Goal: Task Accomplishment & Management: Manage account settings

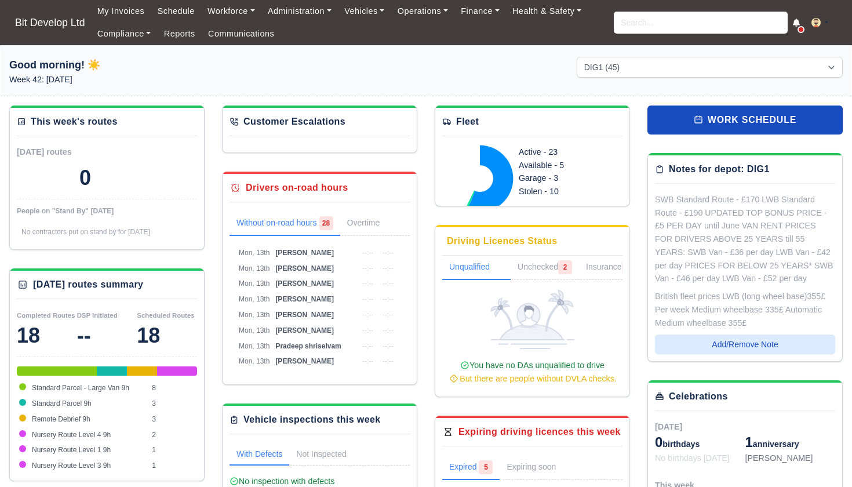
select select "2"
click at [671, 25] on input "search" at bounding box center [701, 23] width 174 height 22
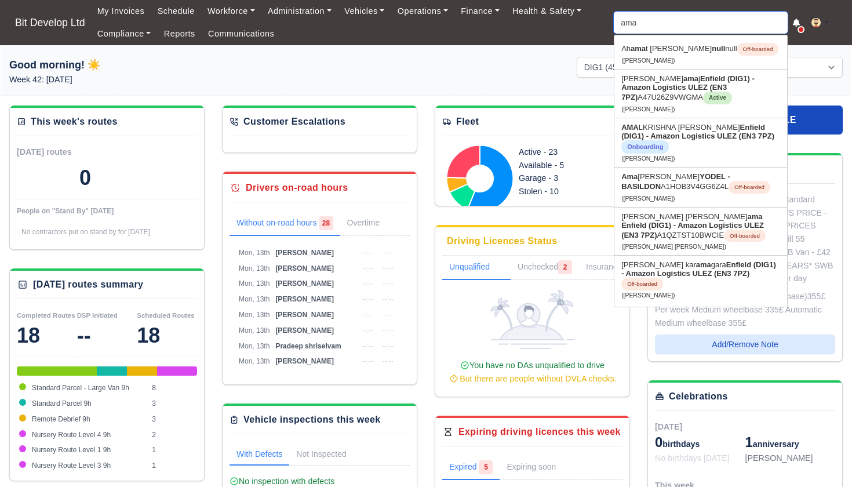
type input "amal"
type input "amalKRISHNA EDASSARY SATHYAN"
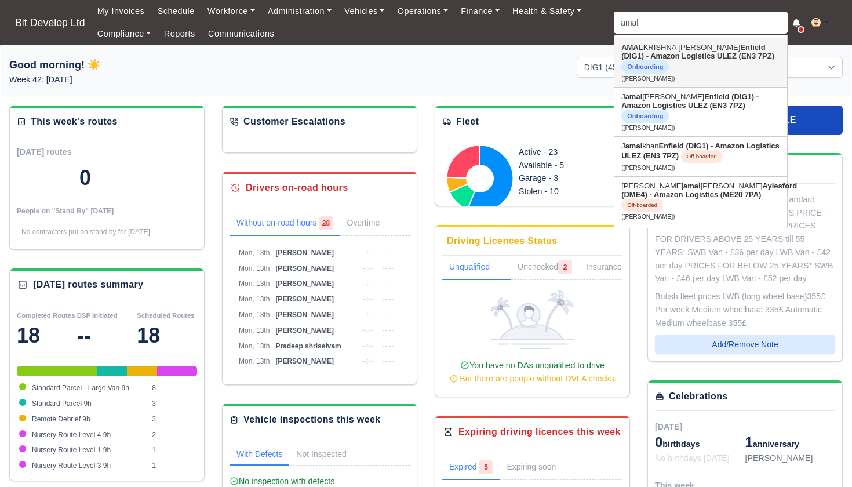
click at [687, 57] on strong "Enfield (DIG1) - Amazon Logistics ULEZ (EN3 7PZ)" at bounding box center [697, 51] width 153 height 17
type input "AMALKRISHNA [PERSON_NAME]"
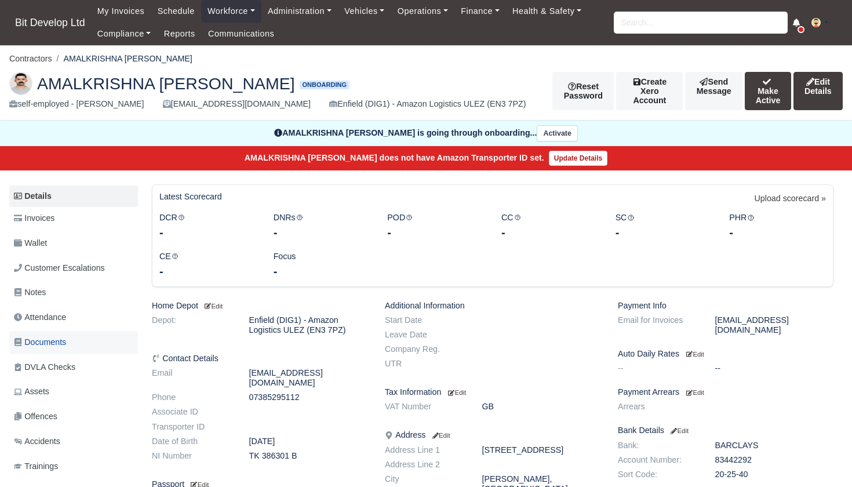
click at [62, 349] on span "Documents" at bounding box center [40, 341] width 52 height 13
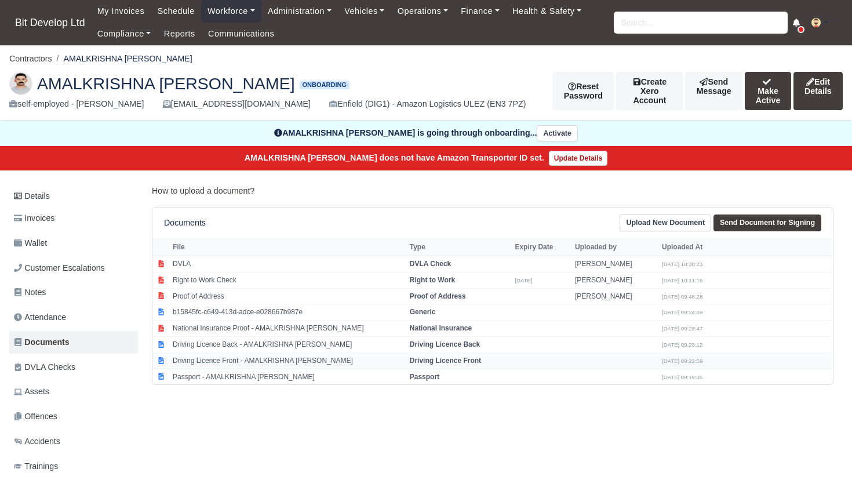
click at [227, 369] on td "Driving Licence Front - AMALKRISHNA EDASSARY SATHYAN" at bounding box center [288, 360] width 237 height 16
select select "driving-licence-front"
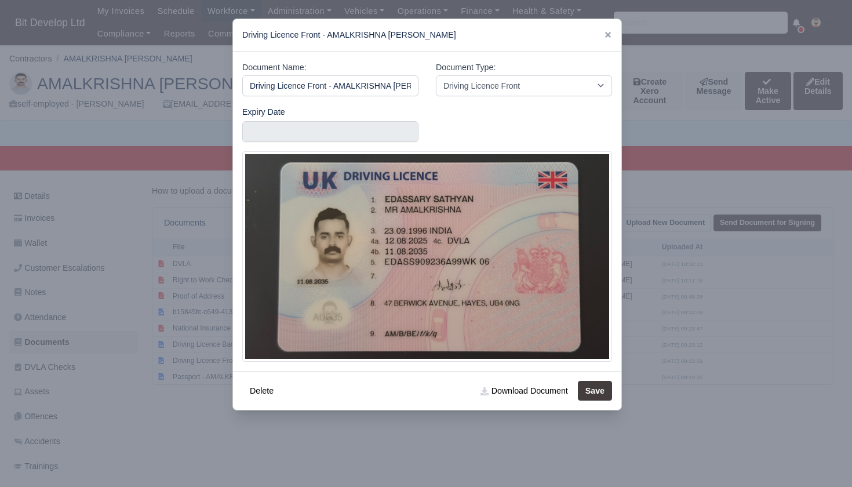
scroll to position [0, 68]
click at [216, 464] on div at bounding box center [426, 243] width 852 height 487
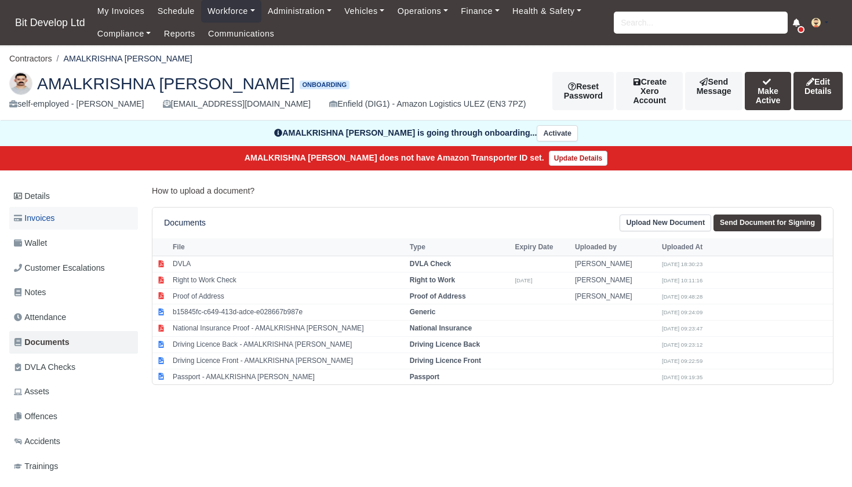
click at [54, 225] on span "Invoices" at bounding box center [34, 217] width 41 height 13
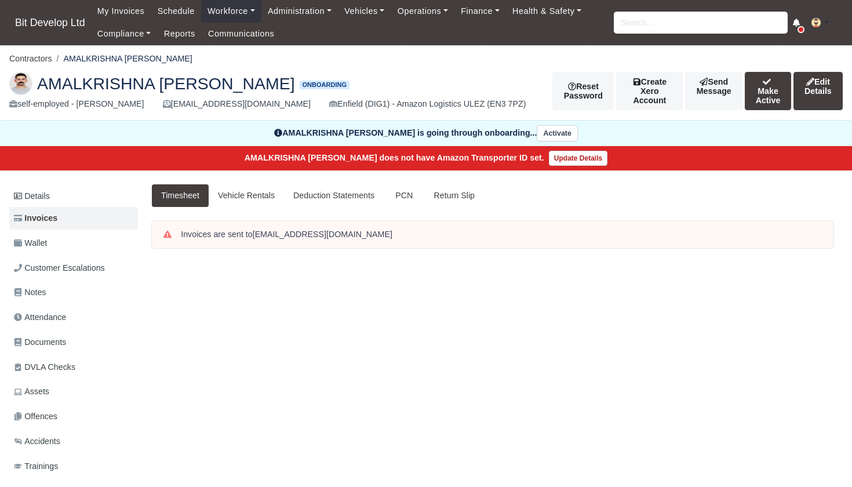
click at [46, 207] on link "Details" at bounding box center [73, 195] width 129 height 21
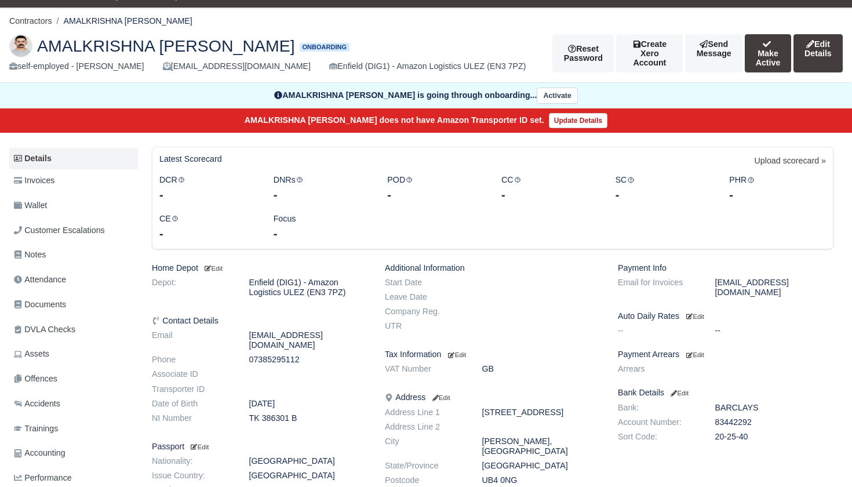
scroll to position [39, 0]
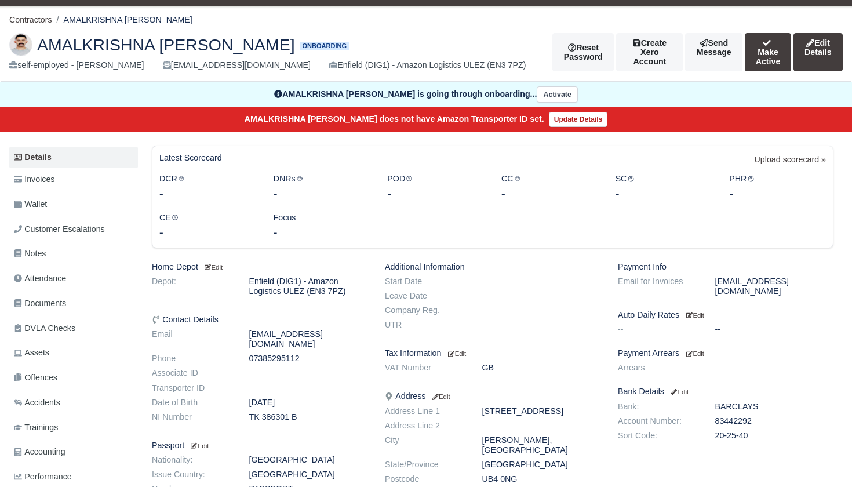
drag, startPoint x: 250, startPoint y: 424, endPoint x: 306, endPoint y: 425, distance: 55.6
click at [307, 422] on dd "TK 386301 B" at bounding box center [308, 417] width 136 height 10
copy dd "TK 386301 B"
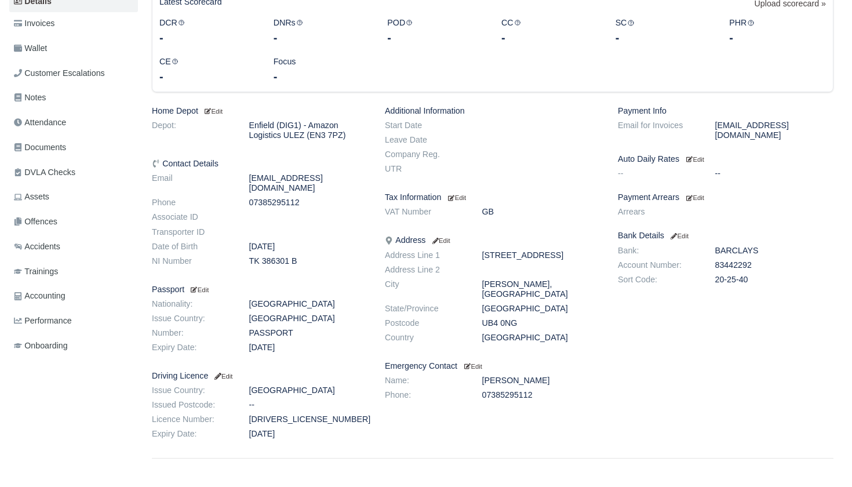
scroll to position [200, 0]
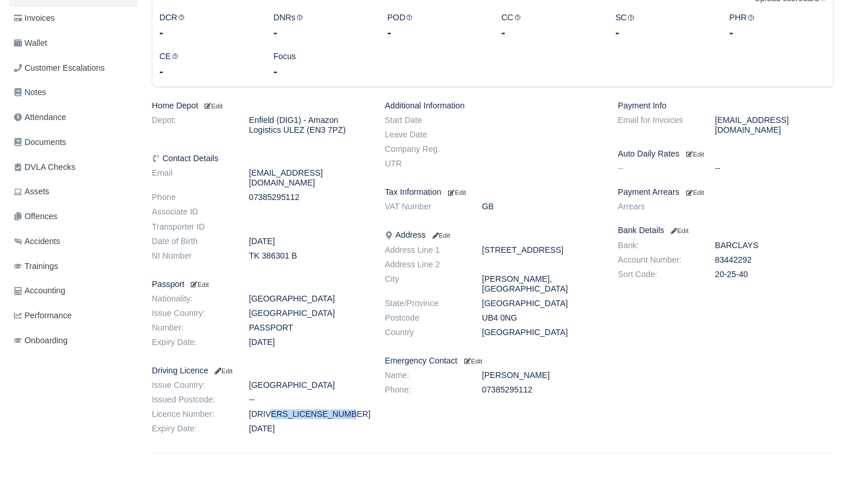
drag, startPoint x: 250, startPoint y: 421, endPoint x: 344, endPoint y: 419, distance: 93.9
click at [344, 419] on dd "EDASS909236A99WK" at bounding box center [308, 414] width 136 height 10
copy dd "EDASS909236A99WK"
drag, startPoint x: 482, startPoint y: 326, endPoint x: 548, endPoint y: 322, distance: 66.2
click at [549, 322] on dd "UB4 0NG" at bounding box center [541, 318] width 136 height 10
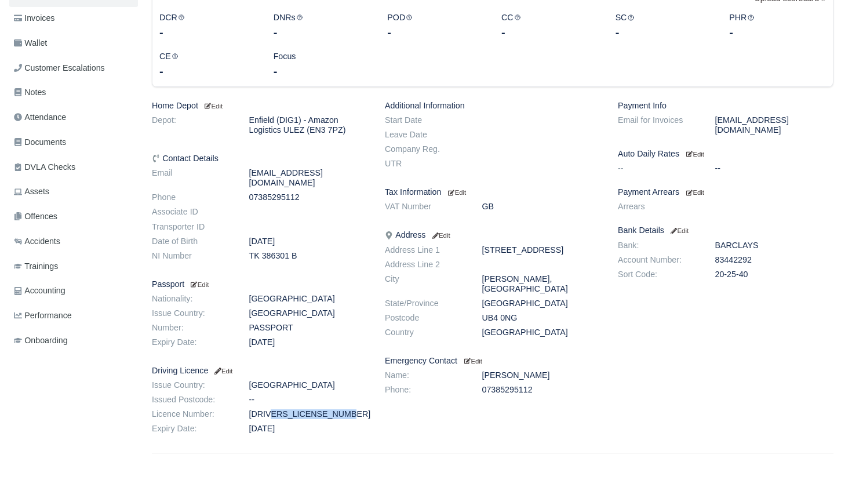
copy dd "UB4 0NG"
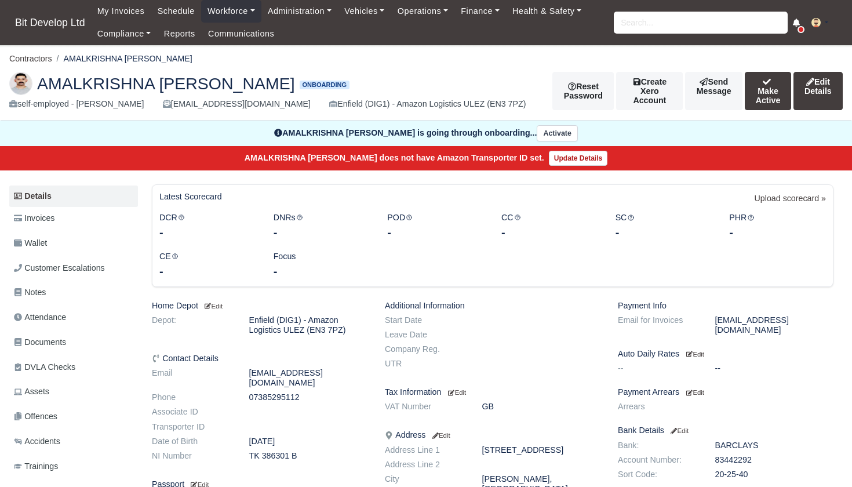
scroll to position [0, 0]
click at [58, 349] on span "Documents" at bounding box center [40, 341] width 52 height 13
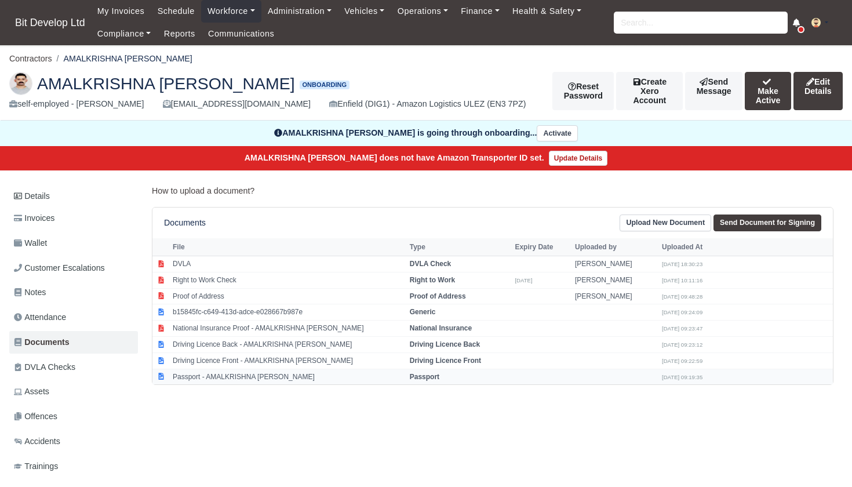
click at [220, 384] on td "Passport - AMALKRISHNA [PERSON_NAME]" at bounding box center [288, 377] width 237 height 16
select select "passport"
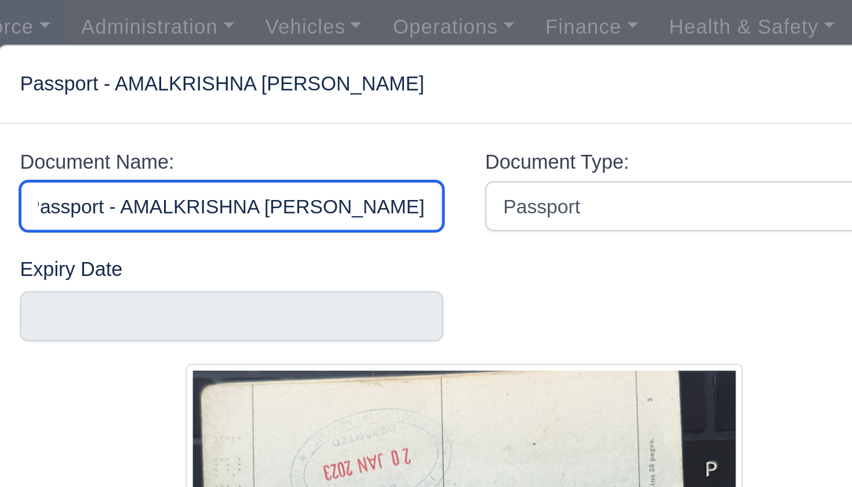
scroll to position [0, 4]
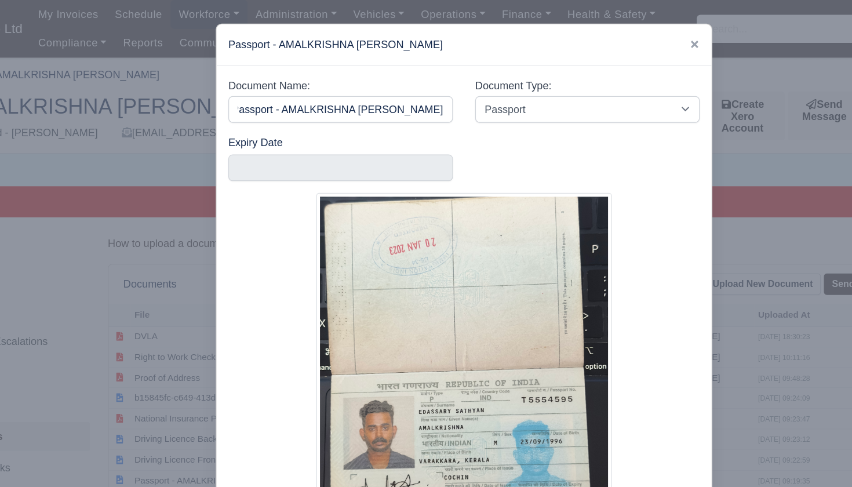
click at [104, 163] on div at bounding box center [426, 243] width 852 height 487
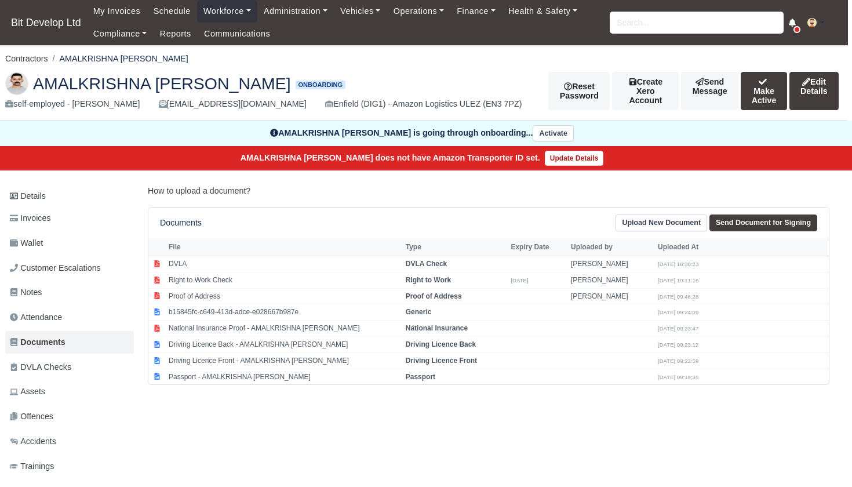
drag, startPoint x: 240, startPoint y: 81, endPoint x: 307, endPoint y: 83, distance: 66.1
click at [291, 83] on span "AMALKRISHNA [PERSON_NAME]" at bounding box center [162, 83] width 258 height 16
copy span "SATHYAN"
click at [231, 369] on td "Driving Licence Front - AMALKRISHNA EDASSARY SATHYAN" at bounding box center [284, 360] width 237 height 16
select select "driving-licence-front"
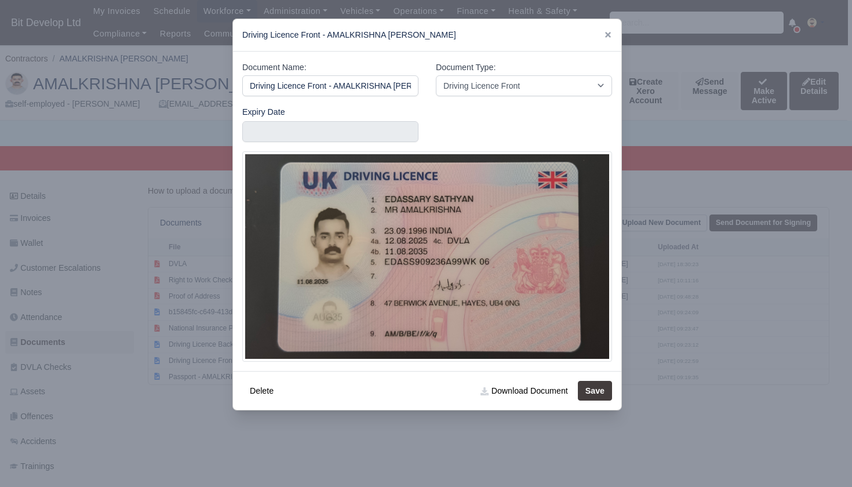
scroll to position [0, 68]
click at [147, 444] on div at bounding box center [426, 243] width 852 height 487
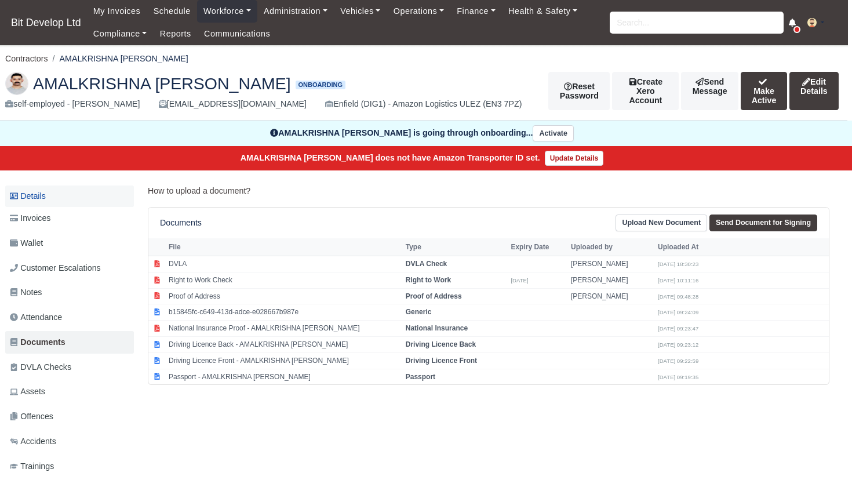
click at [49, 207] on link "Details" at bounding box center [69, 195] width 129 height 21
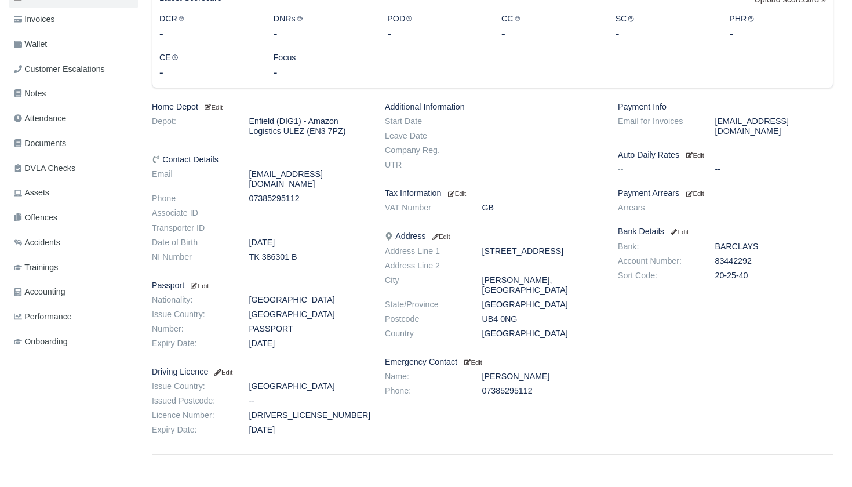
scroll to position [202, 0]
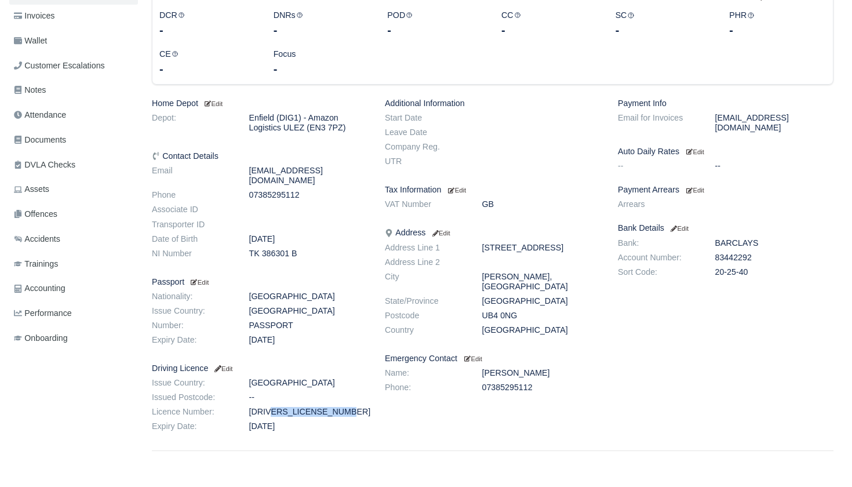
drag, startPoint x: 250, startPoint y: 419, endPoint x: 350, endPoint y: 419, distance: 99.7
click at [350, 417] on dd "EDASS909236A99WK" at bounding box center [308, 412] width 136 height 10
copy dd "EDASS909236A99WK"
click at [71, 151] on link "Documents" at bounding box center [73, 140] width 129 height 23
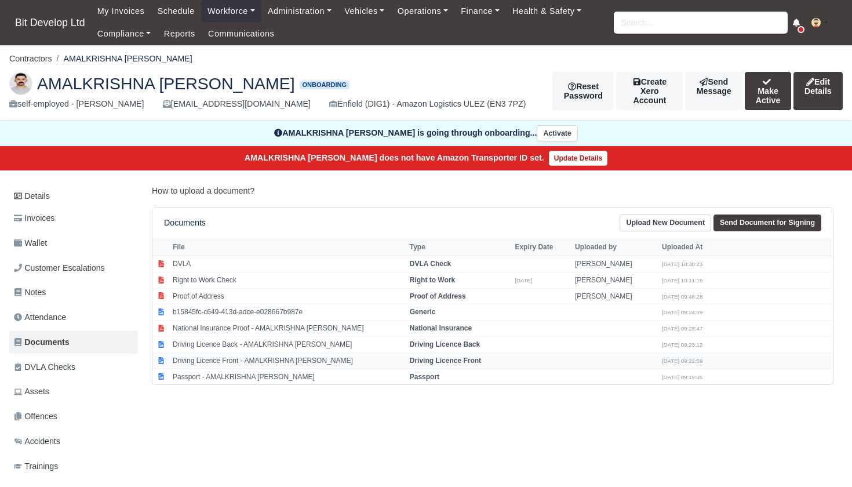
click at [240, 369] on td "Driving Licence Front - AMALKRISHNA [PERSON_NAME]" at bounding box center [288, 360] width 237 height 16
select select "driving-licence-front"
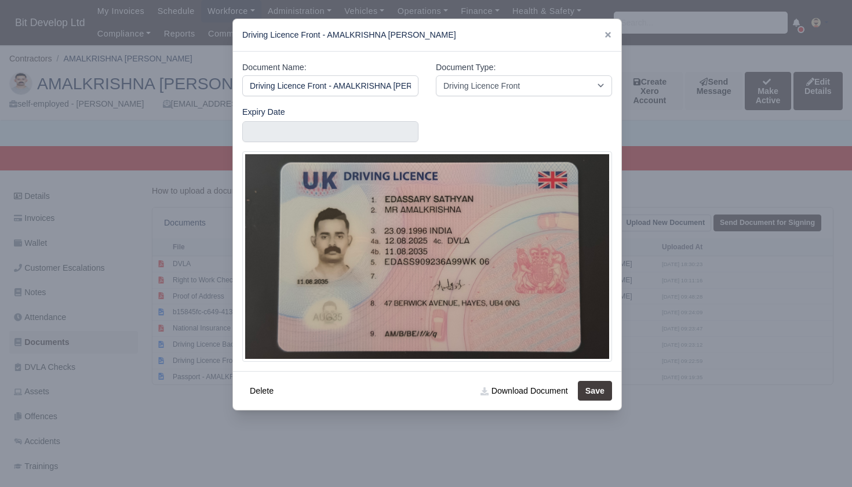
scroll to position [0, 68]
click at [527, 388] on link "Download Document" at bounding box center [524, 391] width 102 height 20
click at [207, 452] on div at bounding box center [426, 243] width 852 height 487
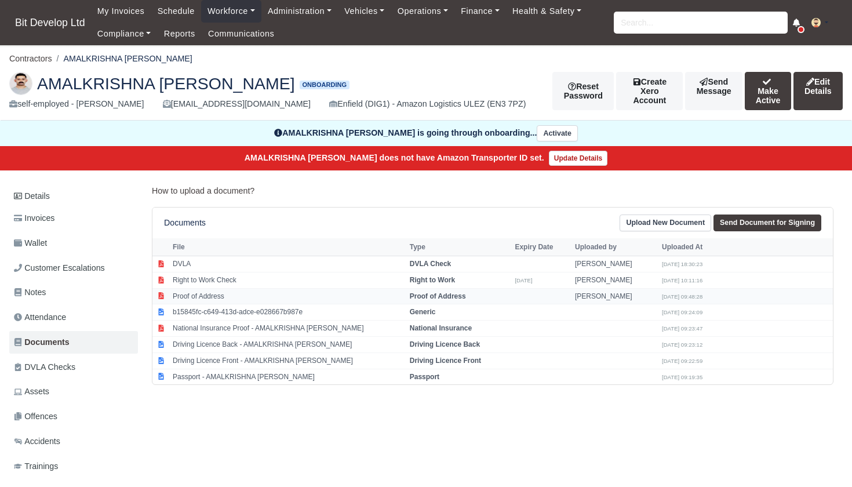
click at [196, 304] on td "Proof of Address" at bounding box center [288, 296] width 237 height 16
select select "proof-of-address"
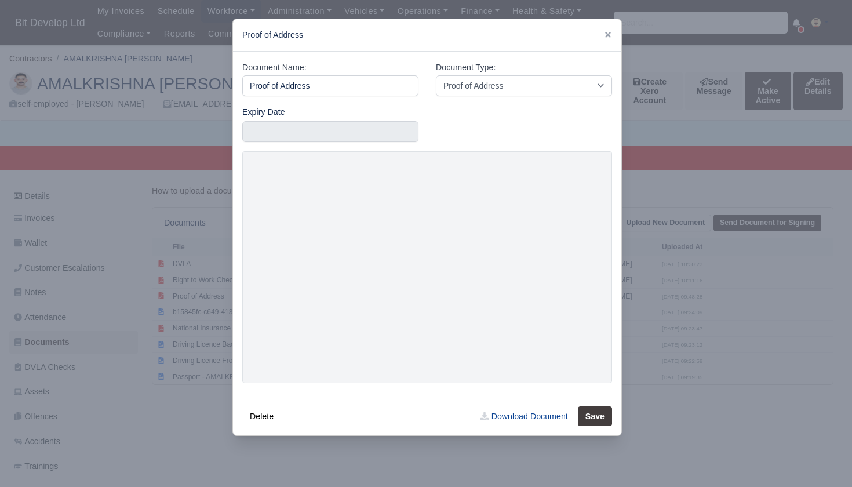
click at [508, 417] on link "Download Document" at bounding box center [524, 416] width 102 height 20
click at [181, 335] on div at bounding box center [426, 243] width 852 height 487
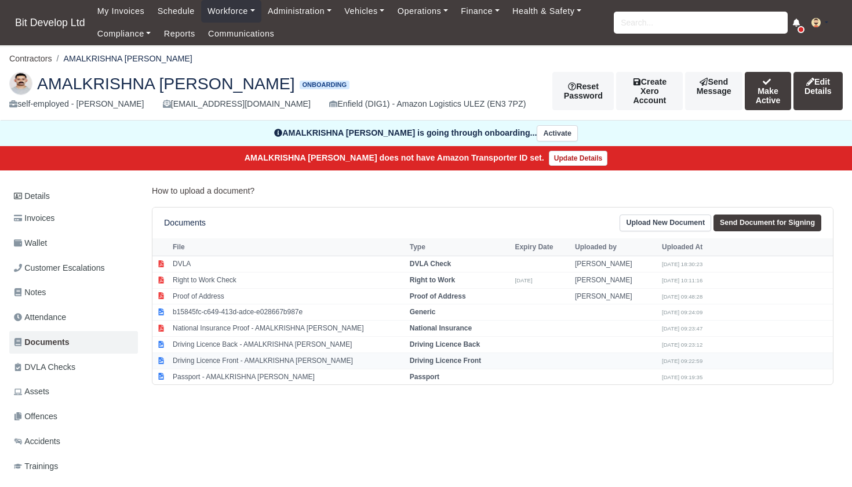
click at [216, 369] on td "Driving Licence Front - AMALKRISHNA EDASSARY SATHYAN" at bounding box center [288, 360] width 237 height 16
select select "driving-licence-front"
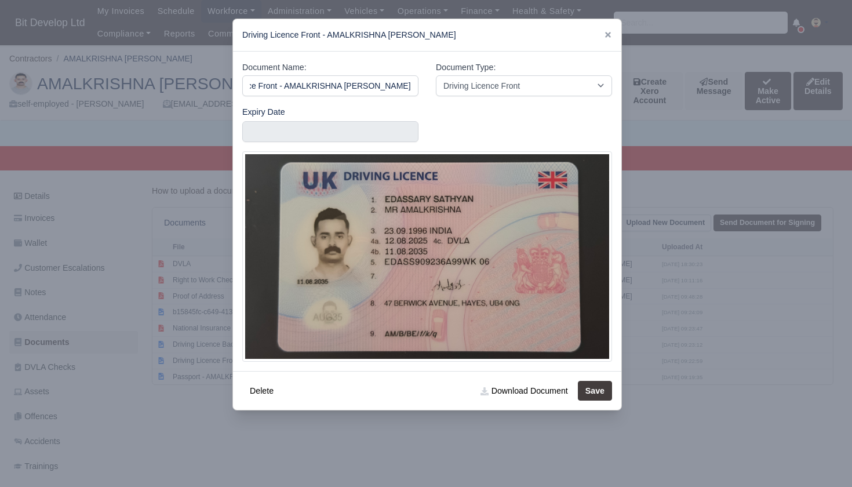
click at [129, 159] on div at bounding box center [426, 243] width 852 height 487
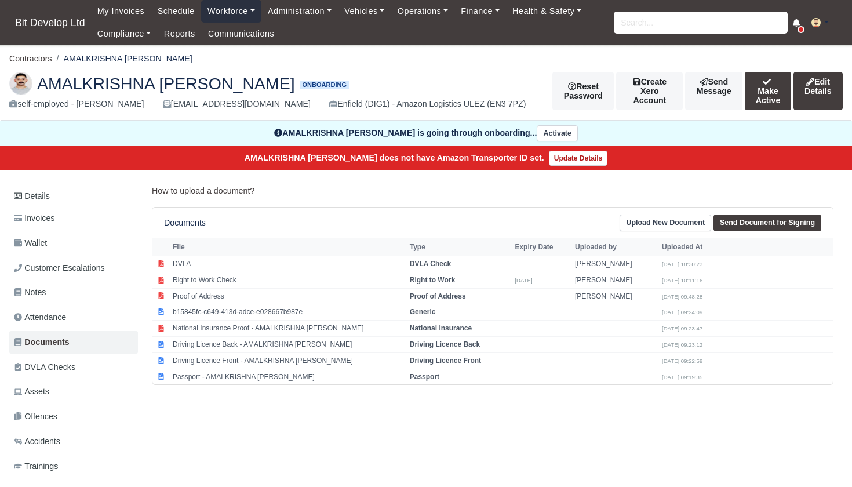
click at [232, 9] on link "Workforce" at bounding box center [231, 11] width 60 height 23
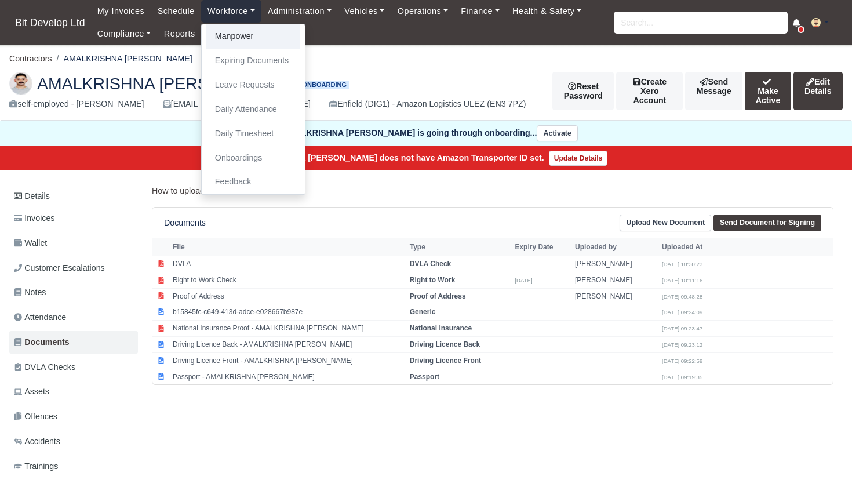
click at [239, 32] on link "Manpower" at bounding box center [253, 36] width 94 height 24
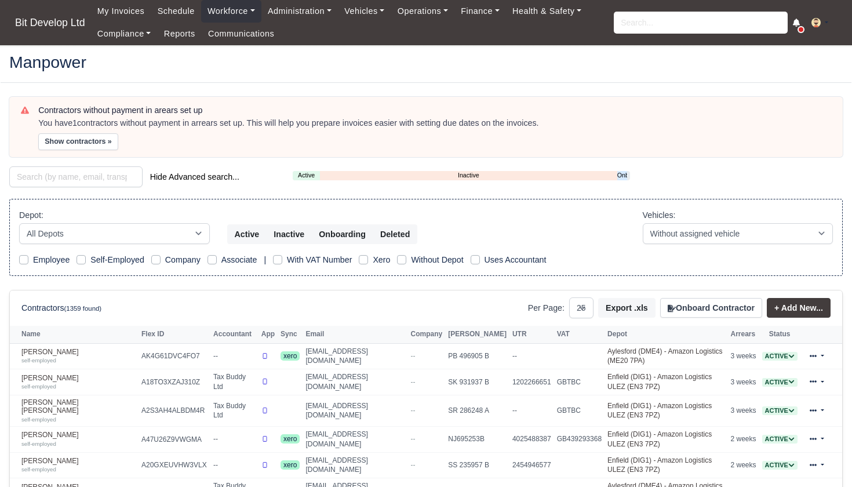
select select "25"
click at [620, 177] on link "Onboarding" at bounding box center [622, 175] width 10 height 10
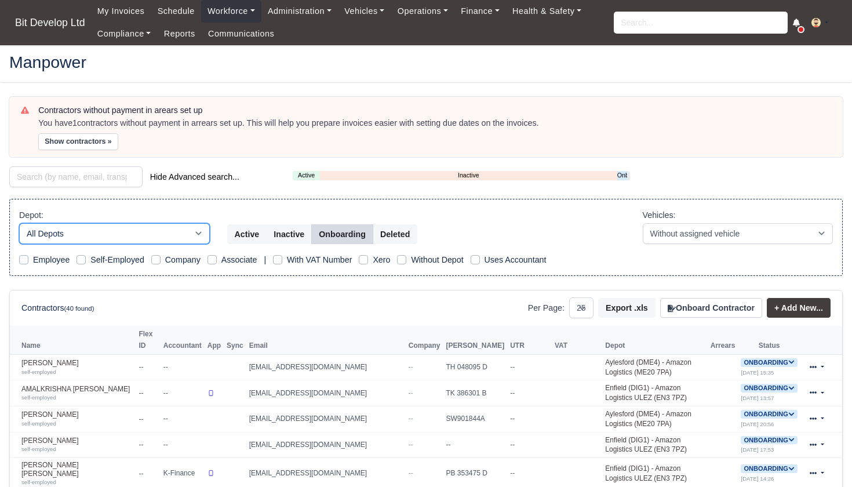
select select "2"
